Goal: Complete application form

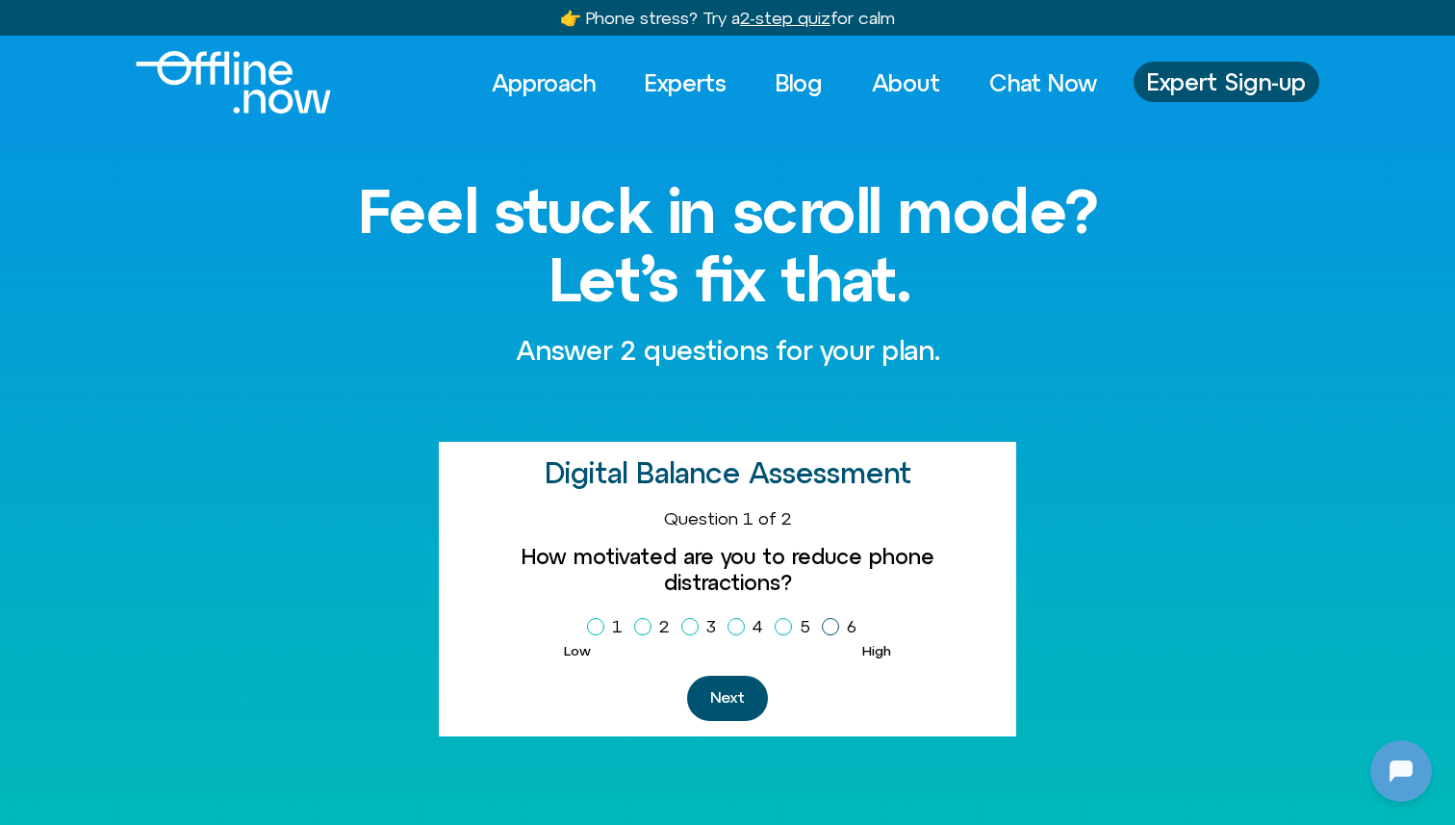
click at [838, 610] on label "6" at bounding box center [843, 626] width 42 height 33
click at [751, 675] on button "Next" at bounding box center [727, 697] width 81 height 45
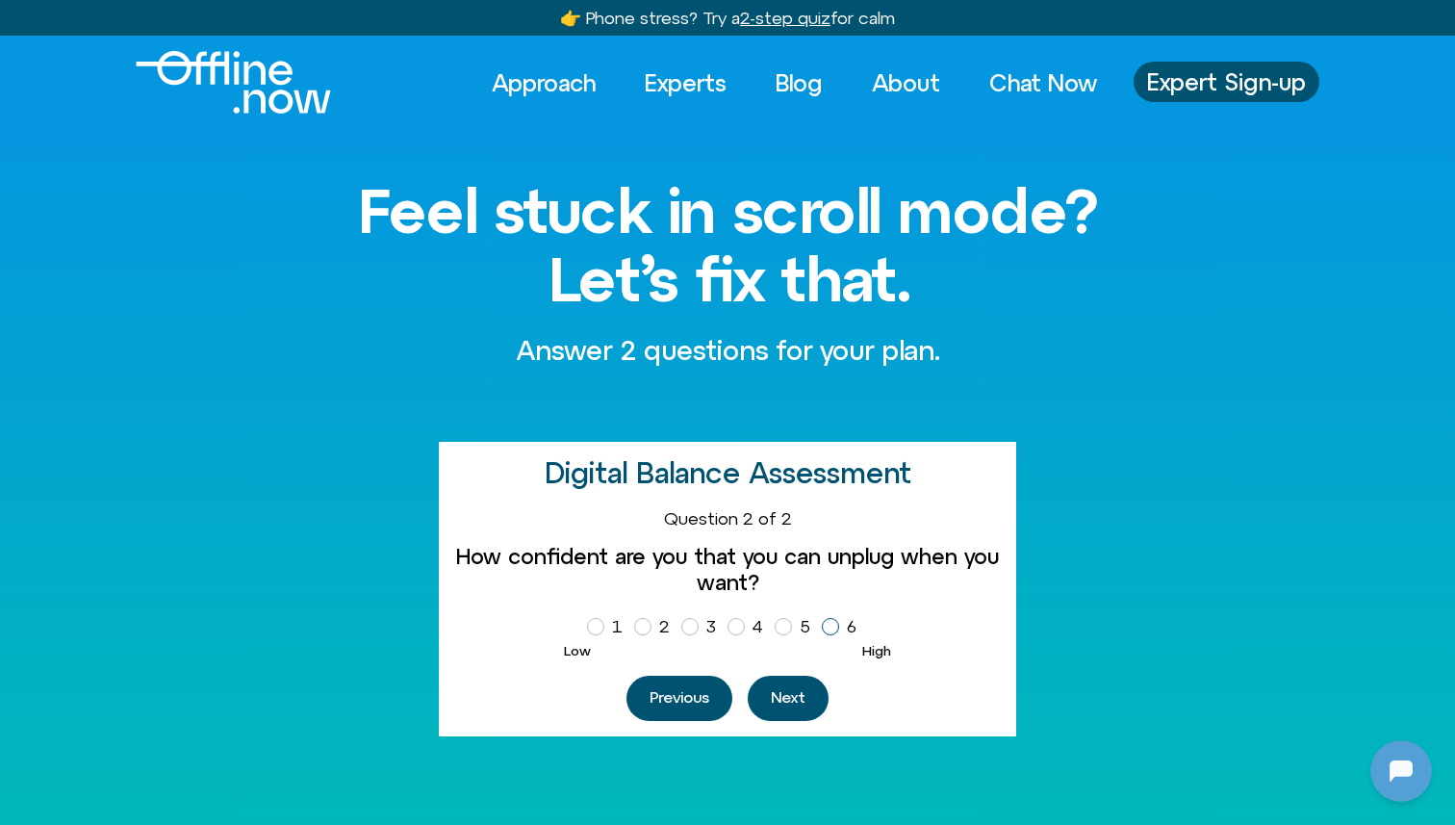
click at [834, 622] on icon "Homepage Sign Up" at bounding box center [831, 627] width 12 height 10
click at [800, 691] on button "Next" at bounding box center [788, 697] width 81 height 45
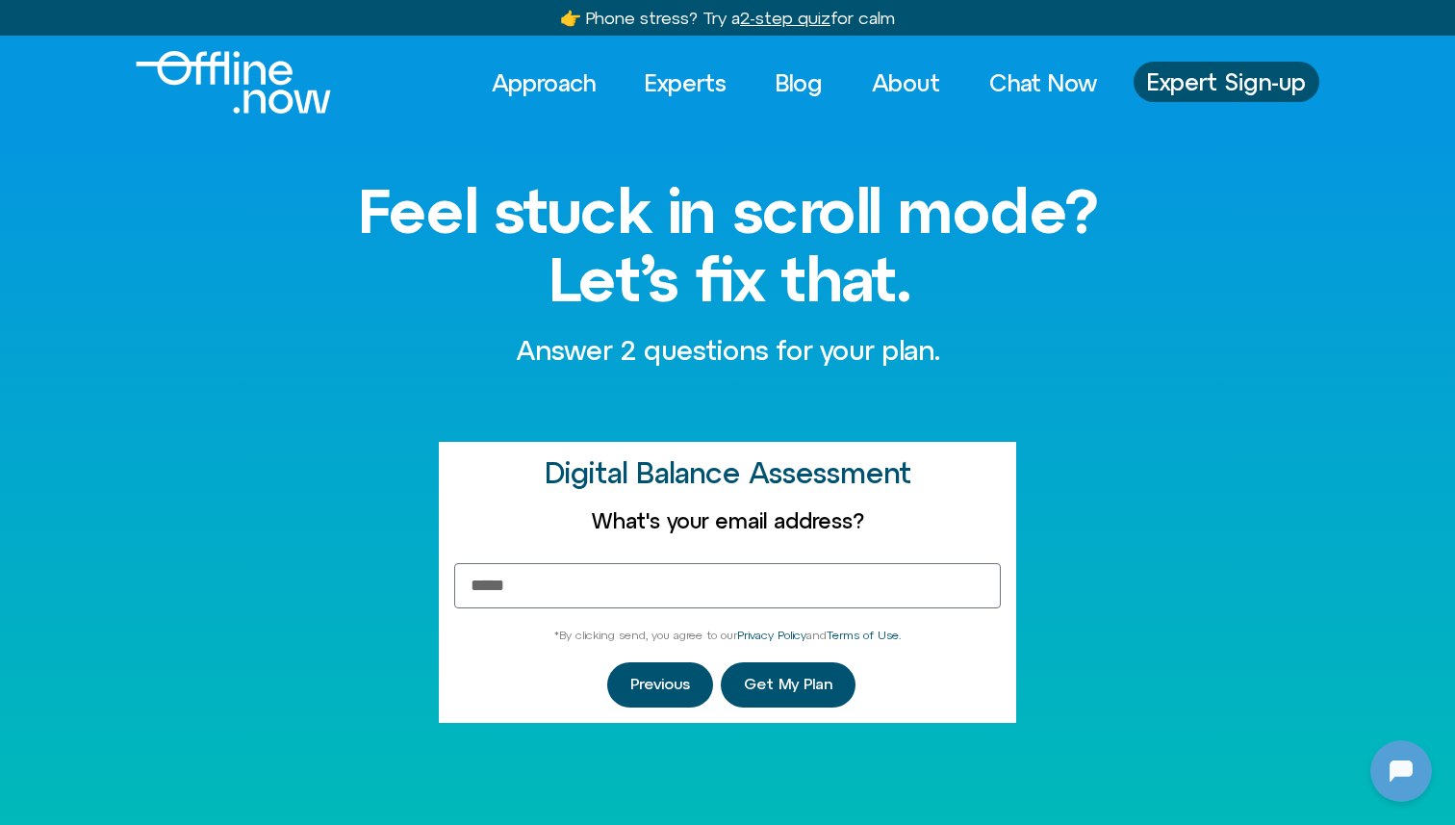
click at [243, 77] on img "Logo" at bounding box center [233, 82] width 195 height 63
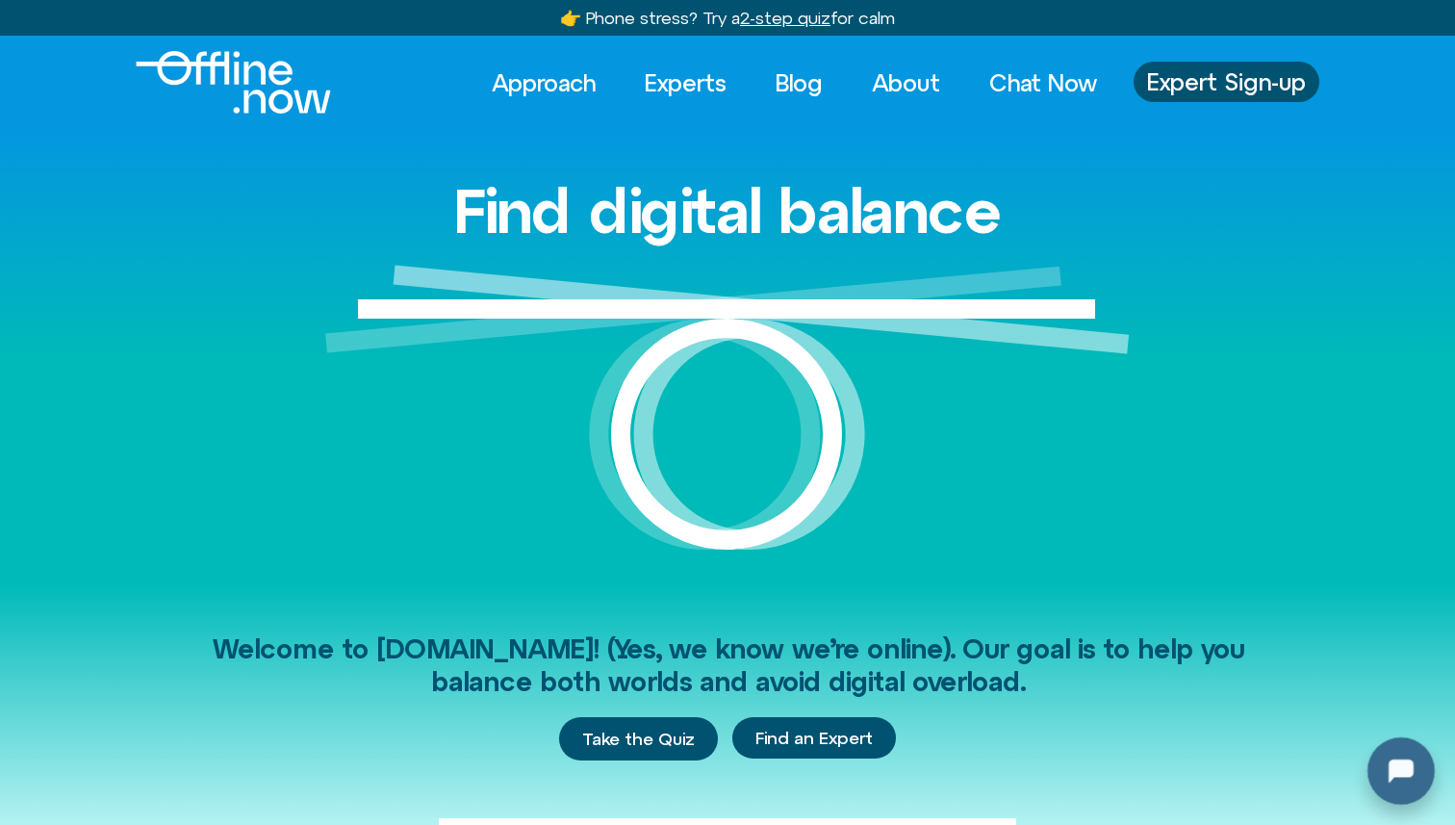
click at [1425, 759] on div at bounding box center [1397, 767] width 62 height 62
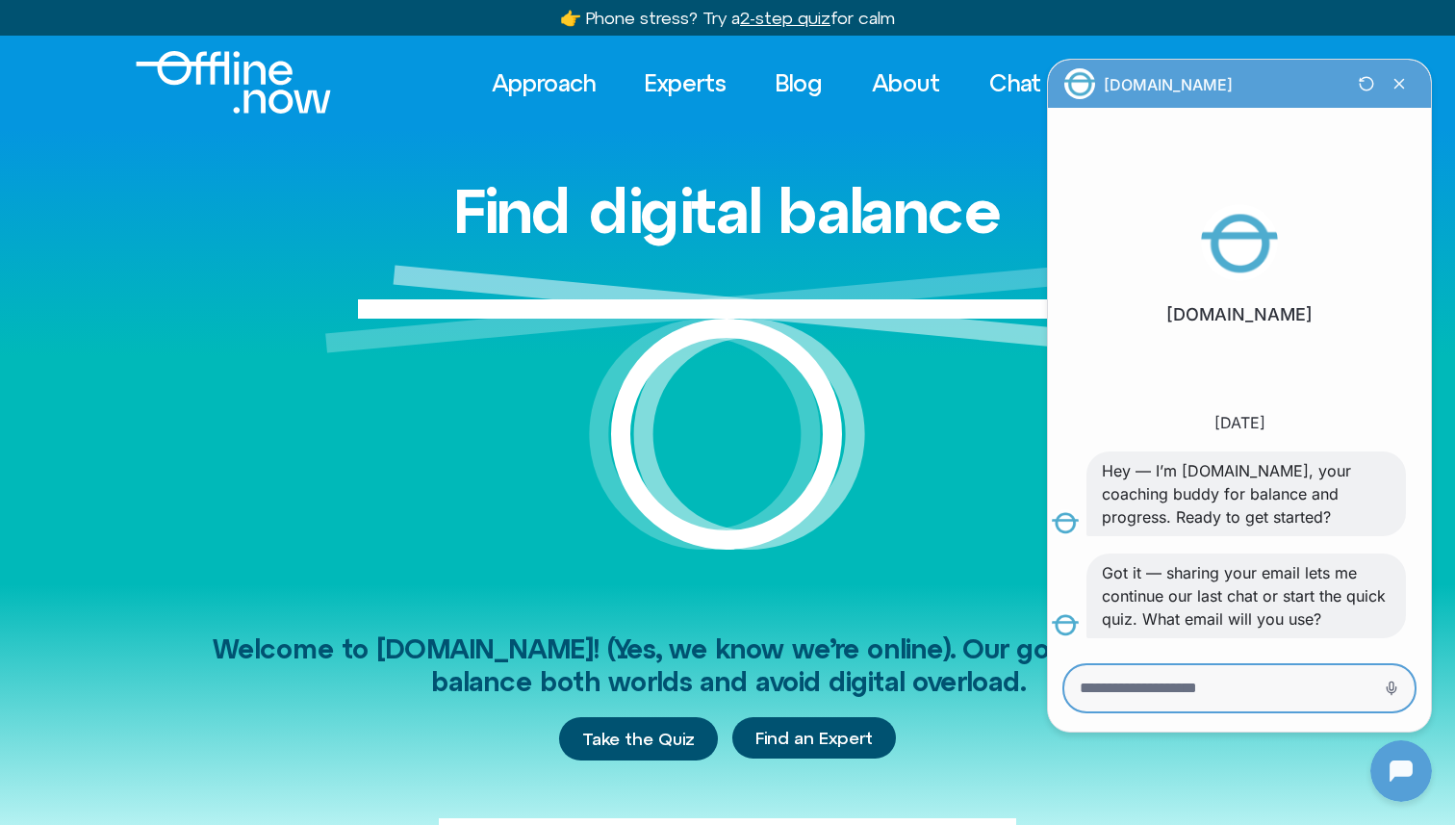
click at [1213, 678] on textarea "Message Input" at bounding box center [1213, 687] width 266 height 19
type textarea "**********"
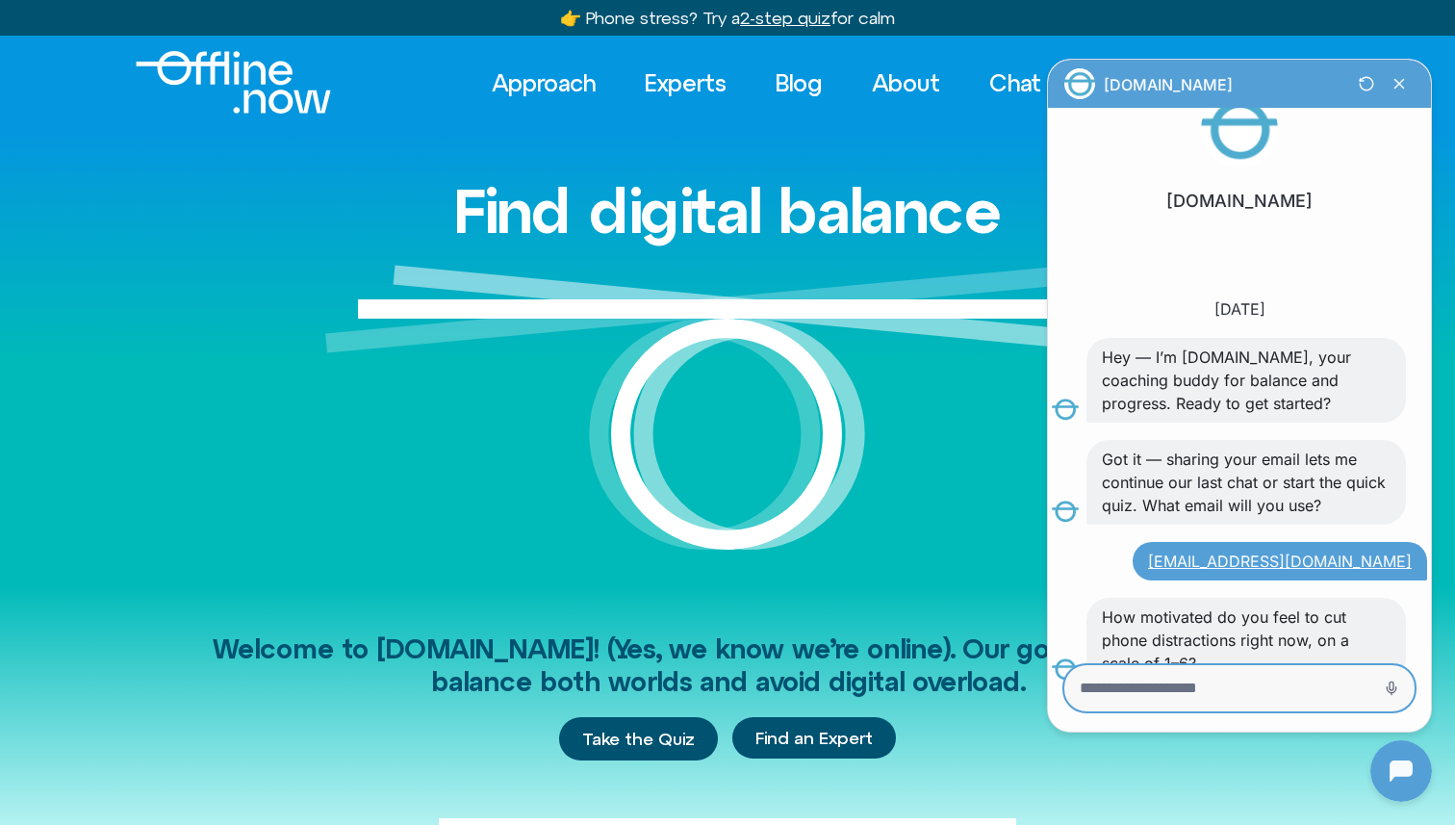
scroll to position [107, 0]
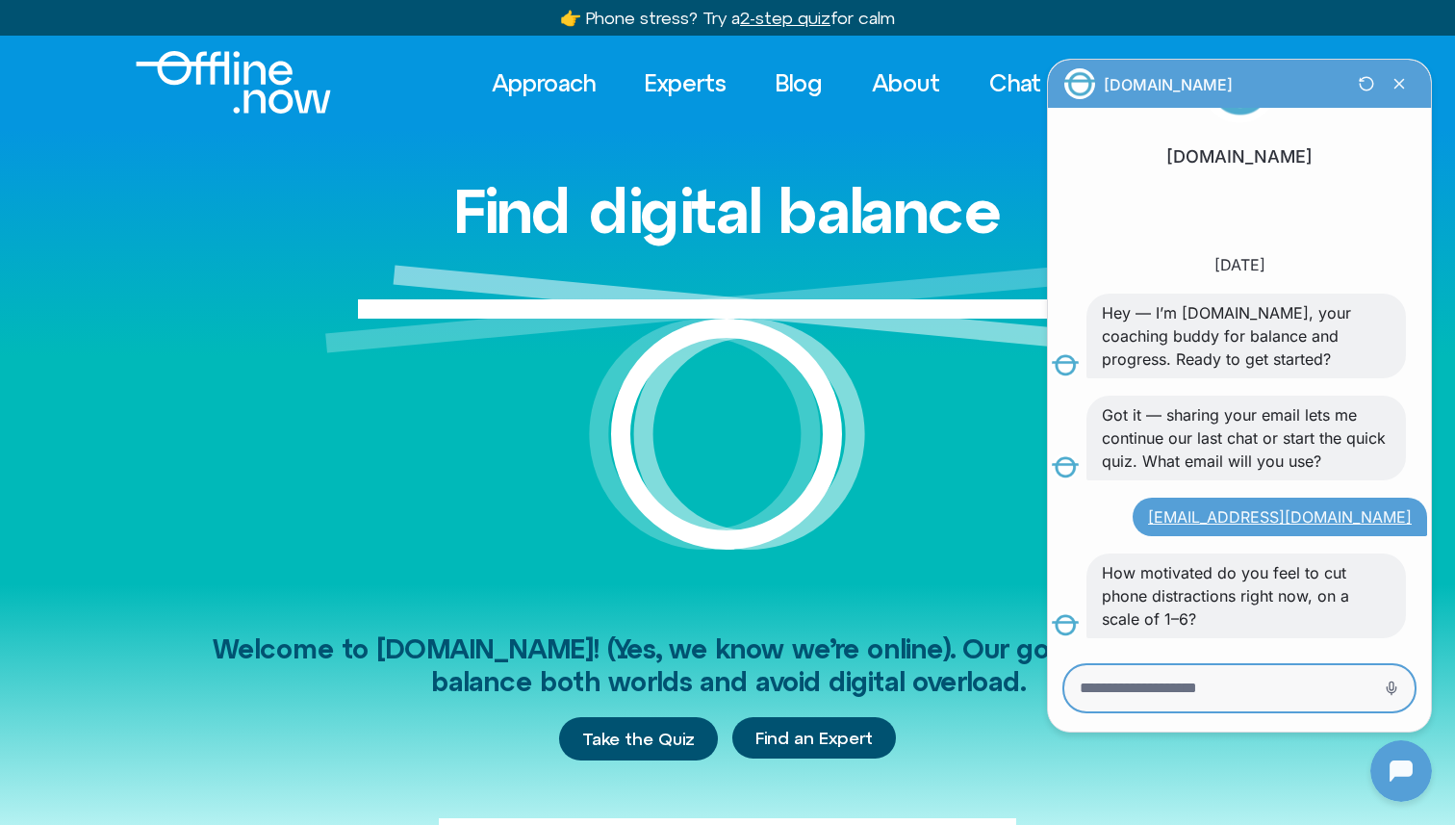
click at [1152, 680] on textarea "Message Input" at bounding box center [1213, 687] width 266 height 19
type textarea "*"
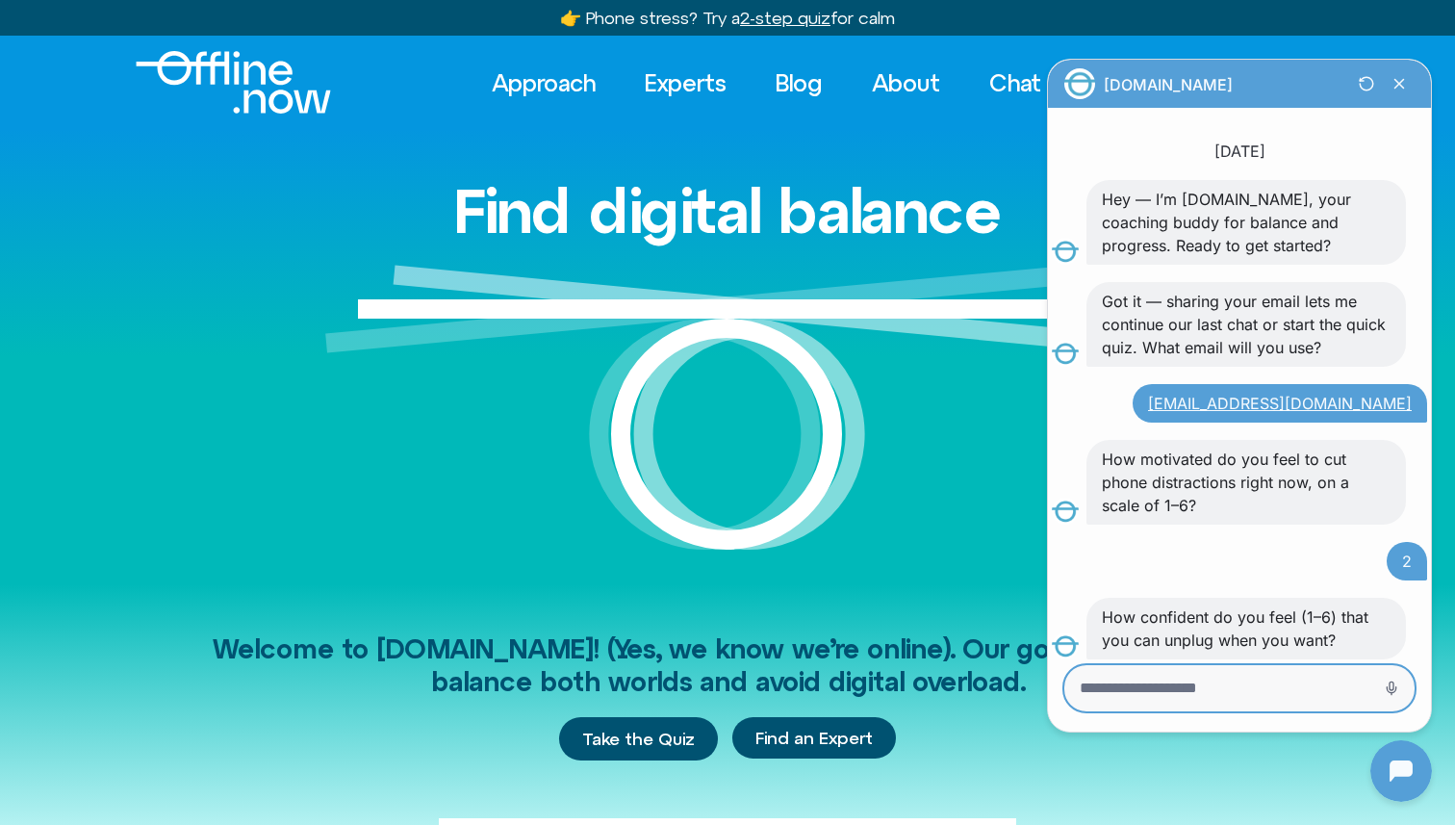
scroll to position [241, 0]
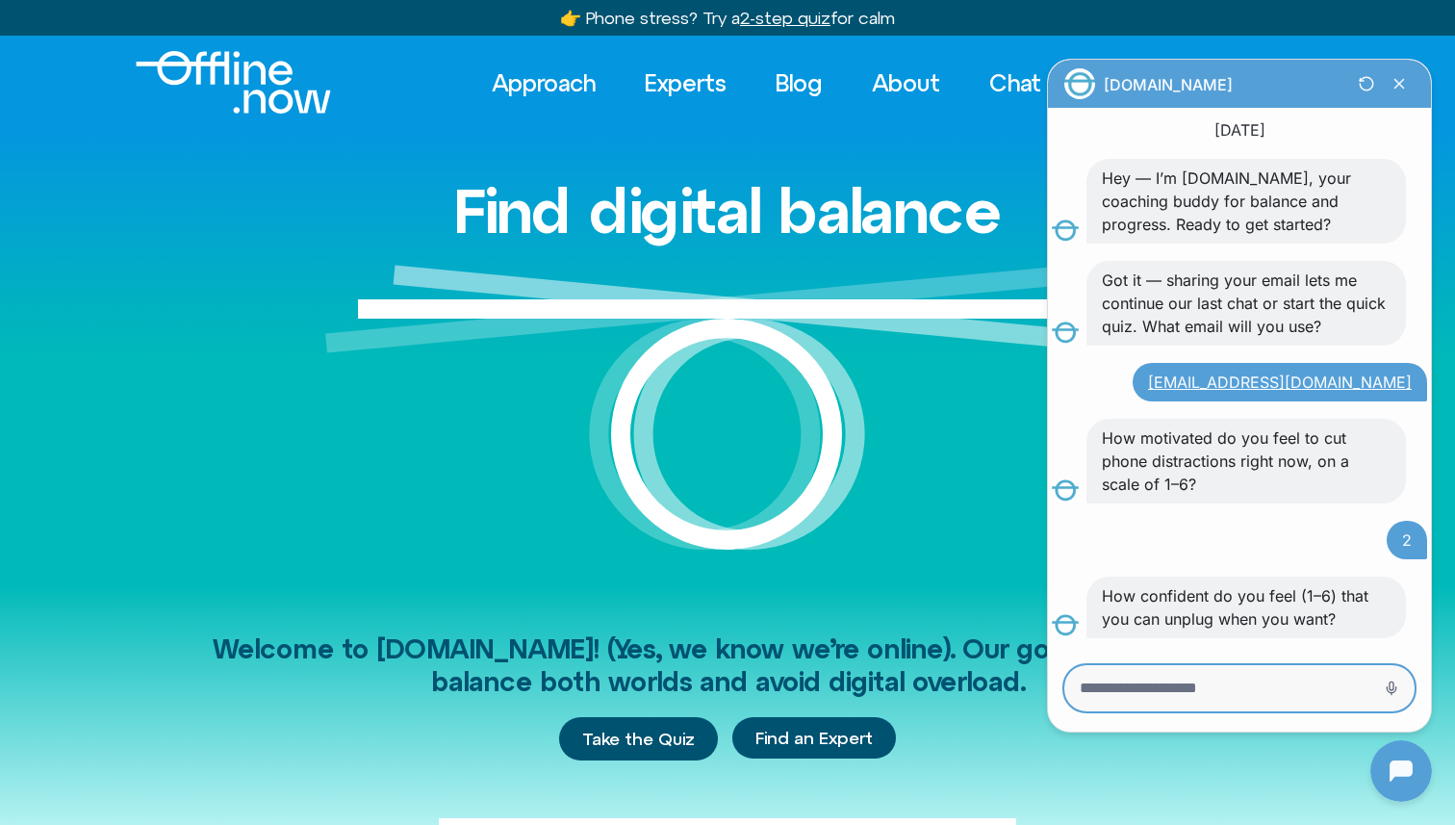
click at [1161, 691] on textarea "Message Input" at bounding box center [1213, 687] width 266 height 19
type textarea "*"
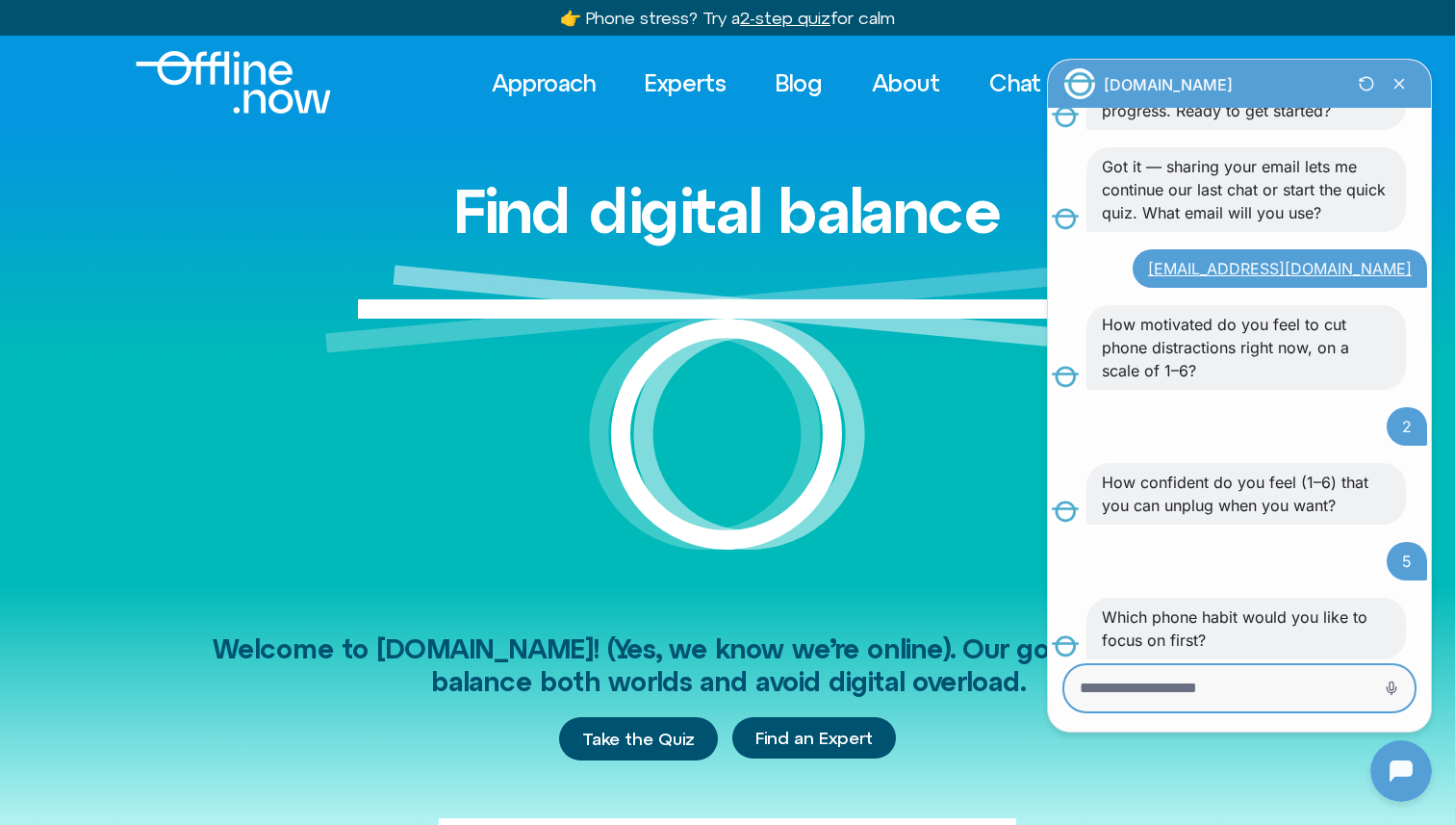
scroll to position [376, 0]
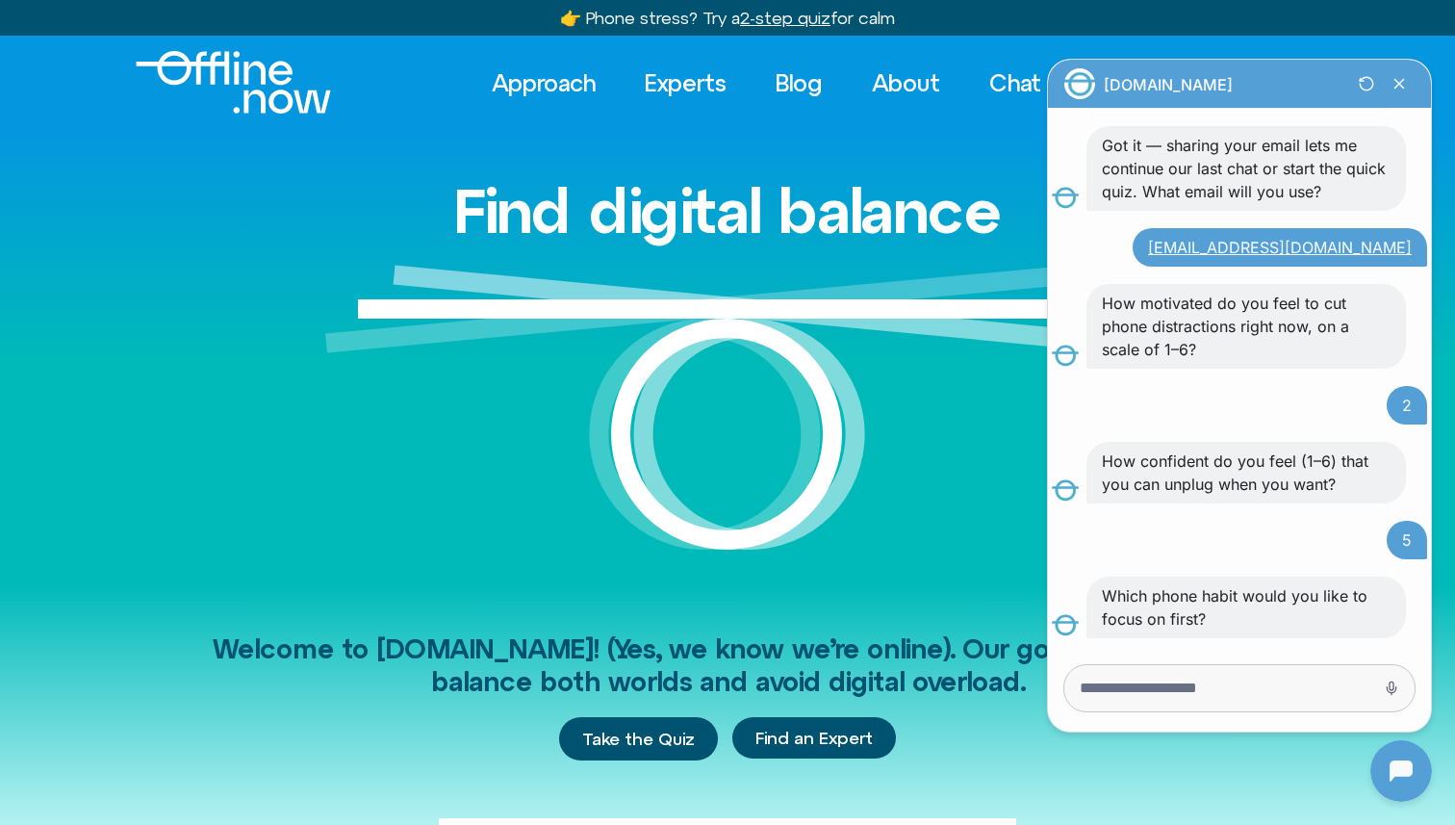
click at [1211, 698] on div at bounding box center [1239, 688] width 350 height 46
click at [1234, 681] on textarea "Message Input" at bounding box center [1213, 687] width 266 height 19
type textarea "**********"
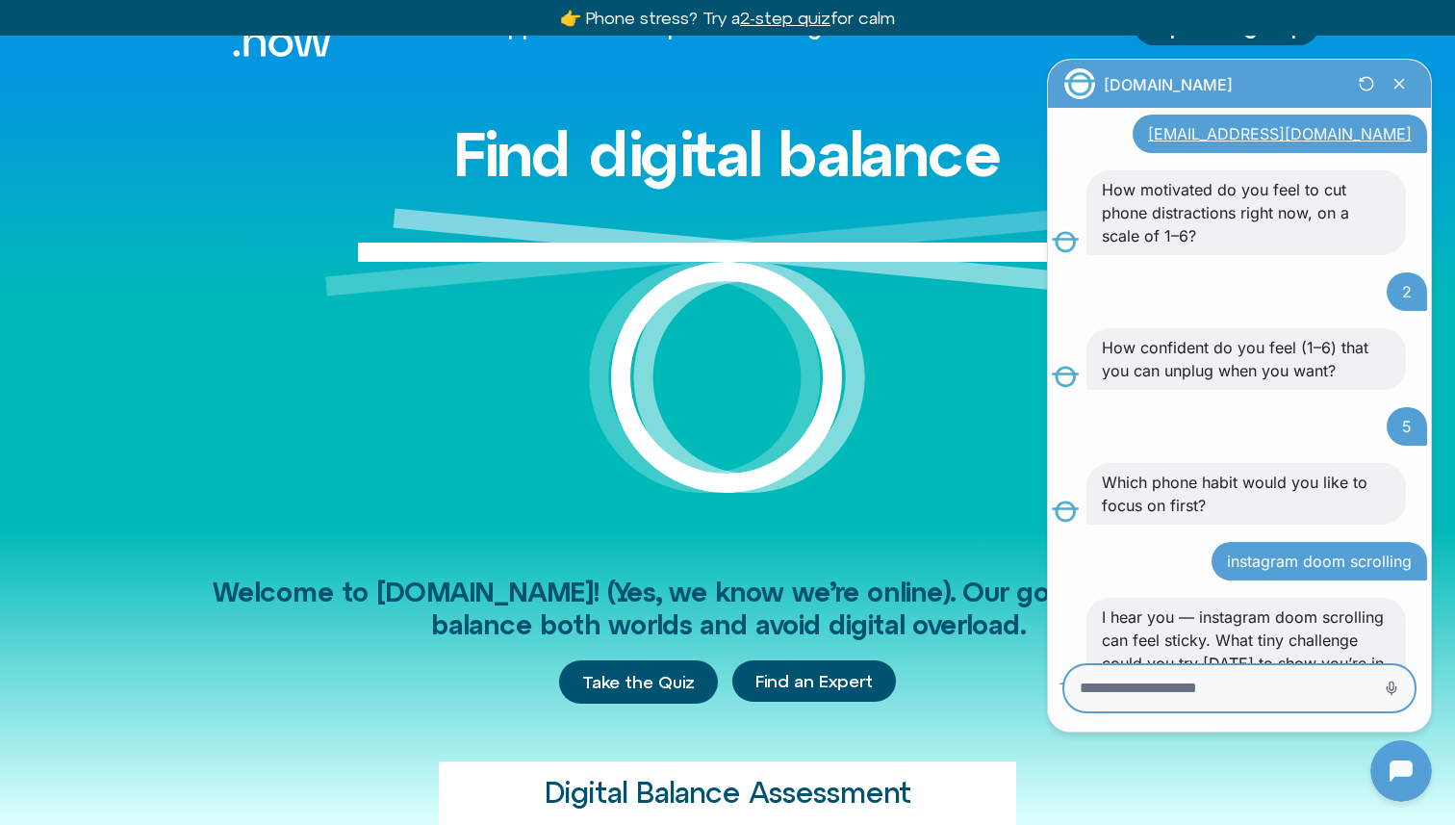
scroll to position [557, 0]
